Goal: Task Accomplishment & Management: Complete application form

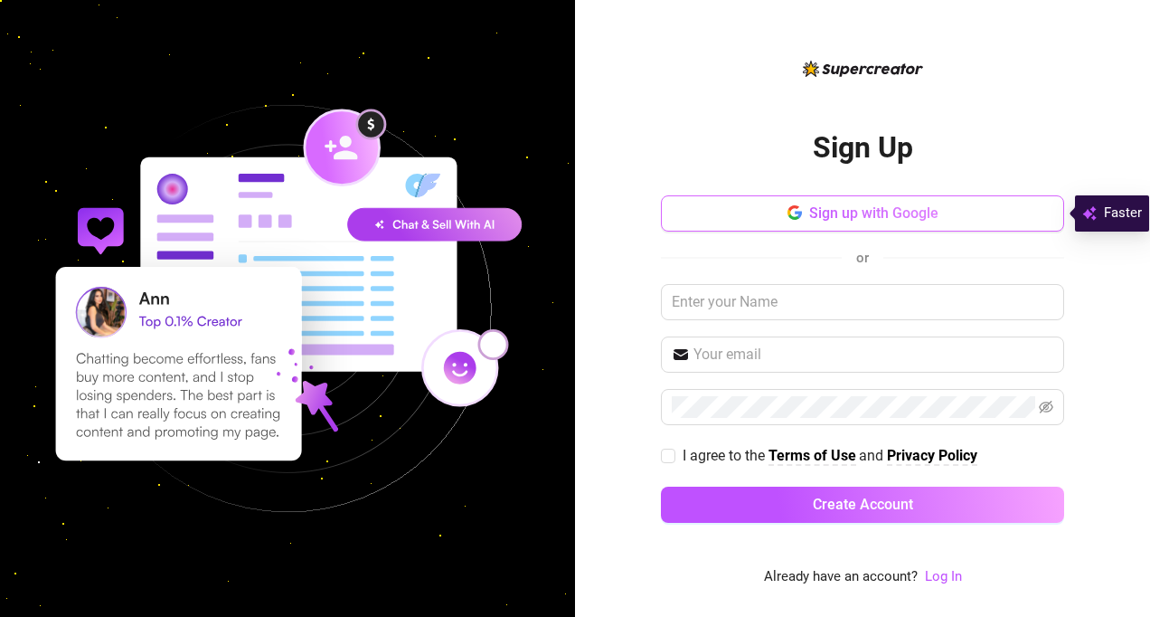
click at [820, 206] on span "Sign up with Google" at bounding box center [873, 212] width 129 height 17
click at [754, 225] on button "Sign up with Google" at bounding box center [862, 213] width 403 height 36
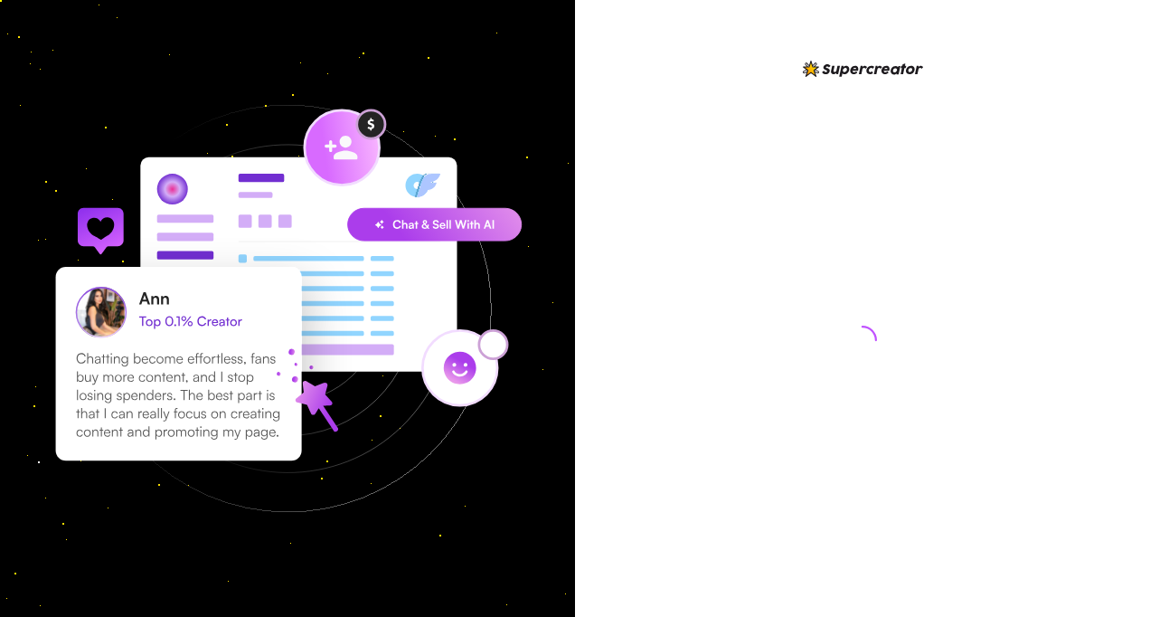
click at [627, 290] on div at bounding box center [862, 308] width 575 height 617
